Goal: Task Accomplishment & Management: Use online tool/utility

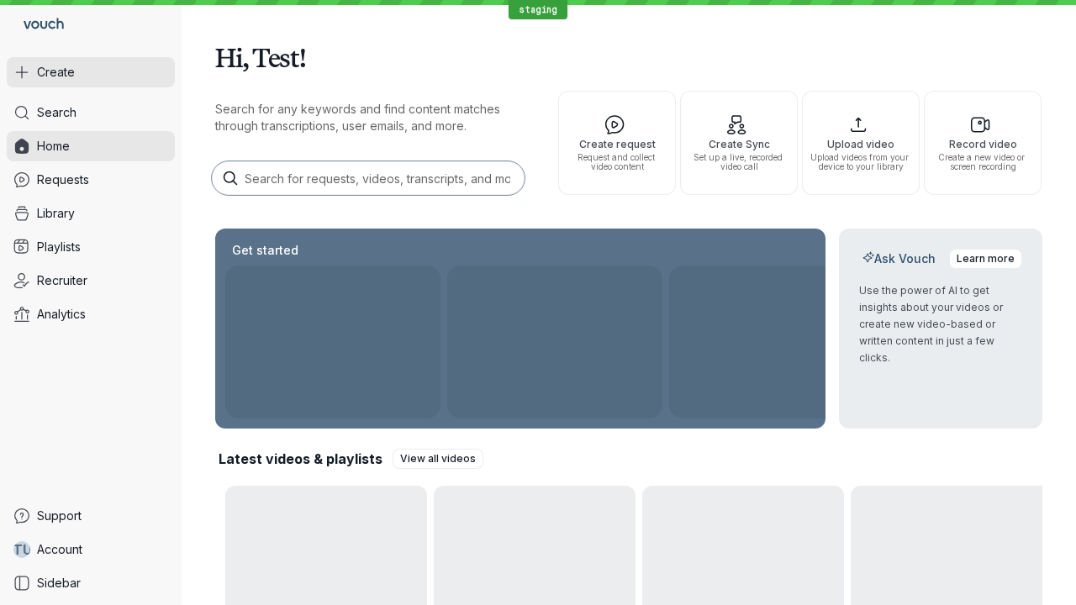
click at [91, 72] on button "Create" at bounding box center [91, 72] width 168 height 30
